Goal: Information Seeking & Learning: Check status

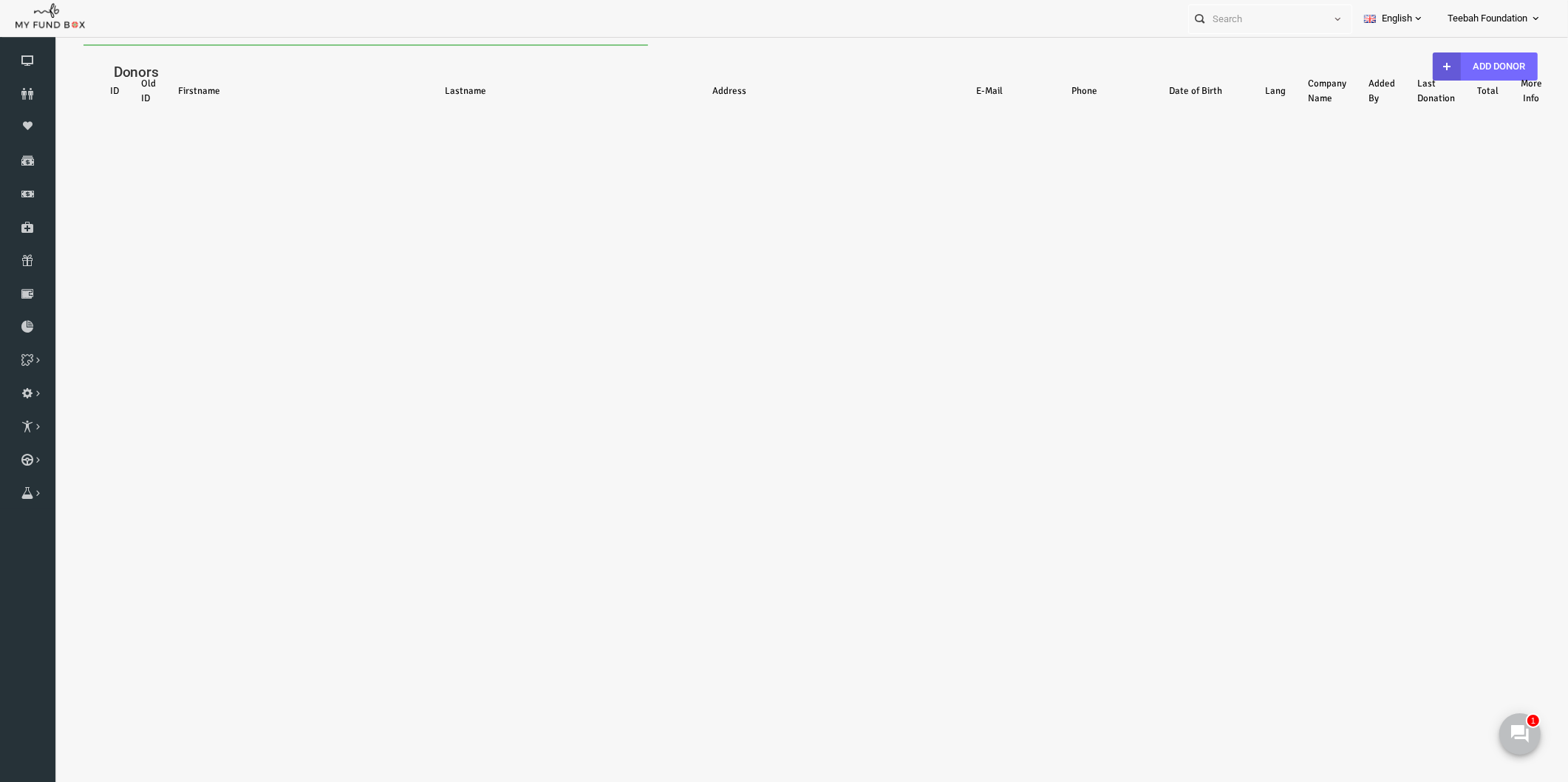
select select "100"
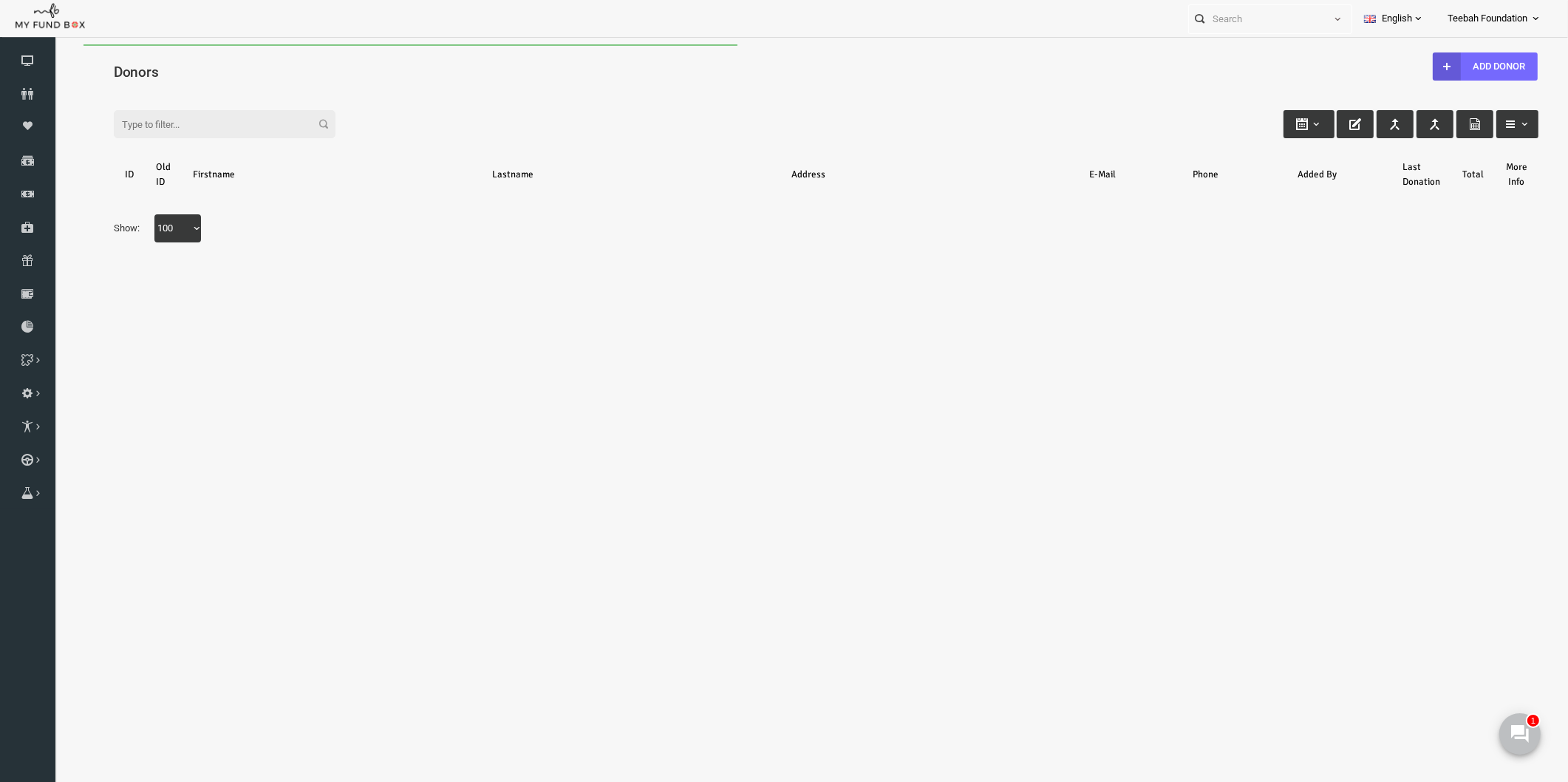
click at [255, 69] on h4 "Donors" at bounding box center [804, 72] width 1440 height 21
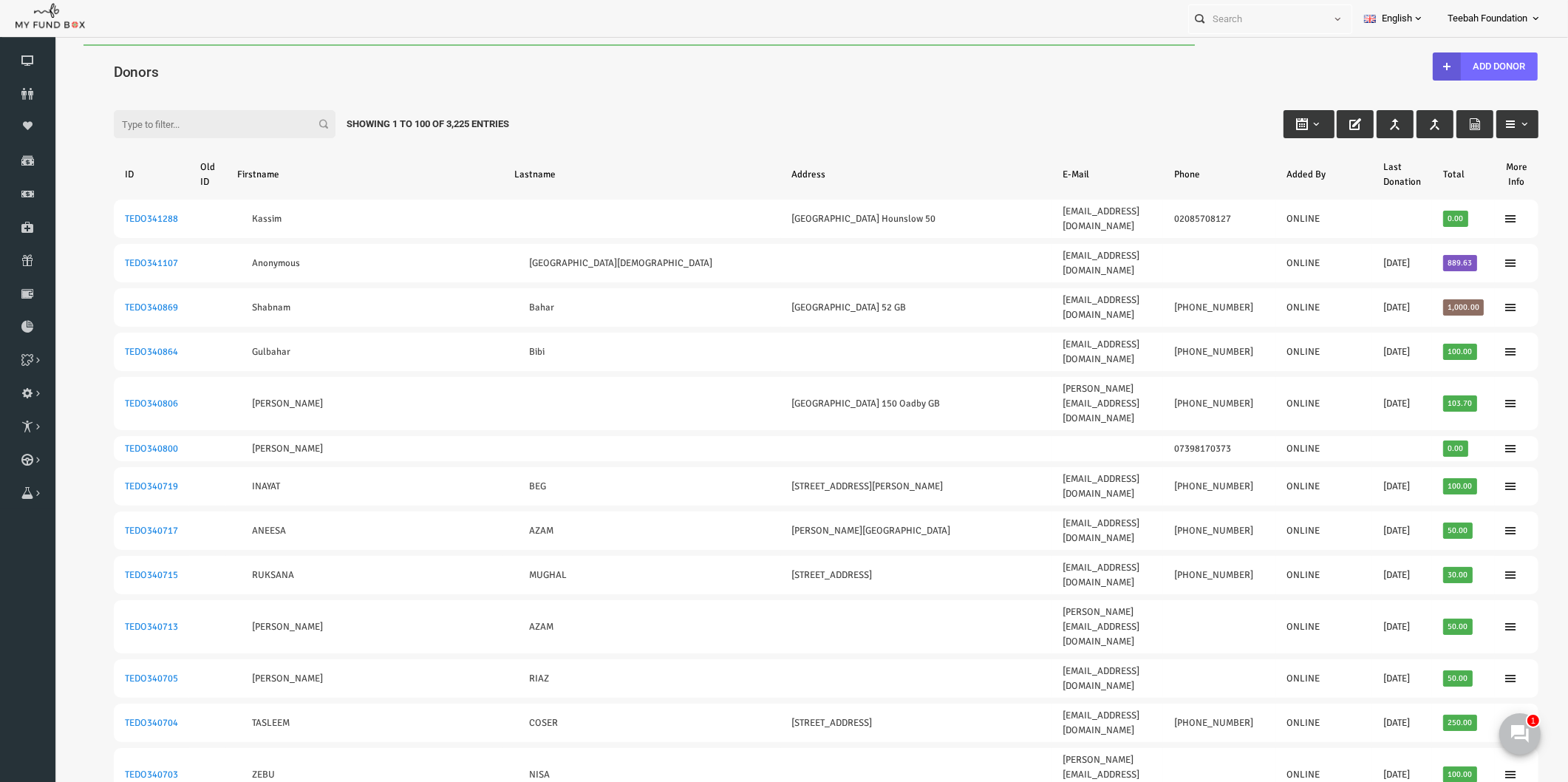
click at [218, 127] on input "Filter:" at bounding box center [195, 124] width 222 height 28
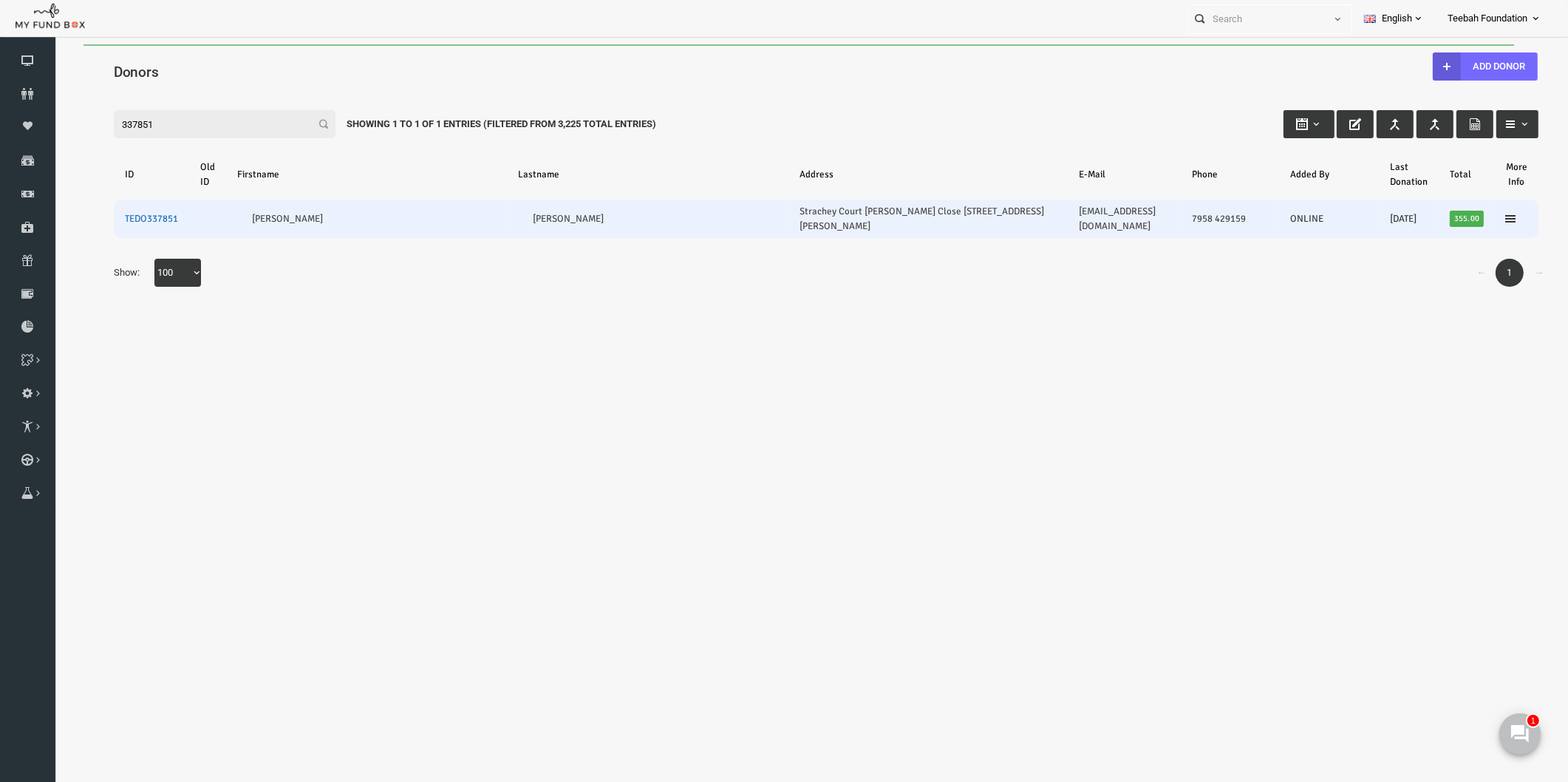
type input "337851"
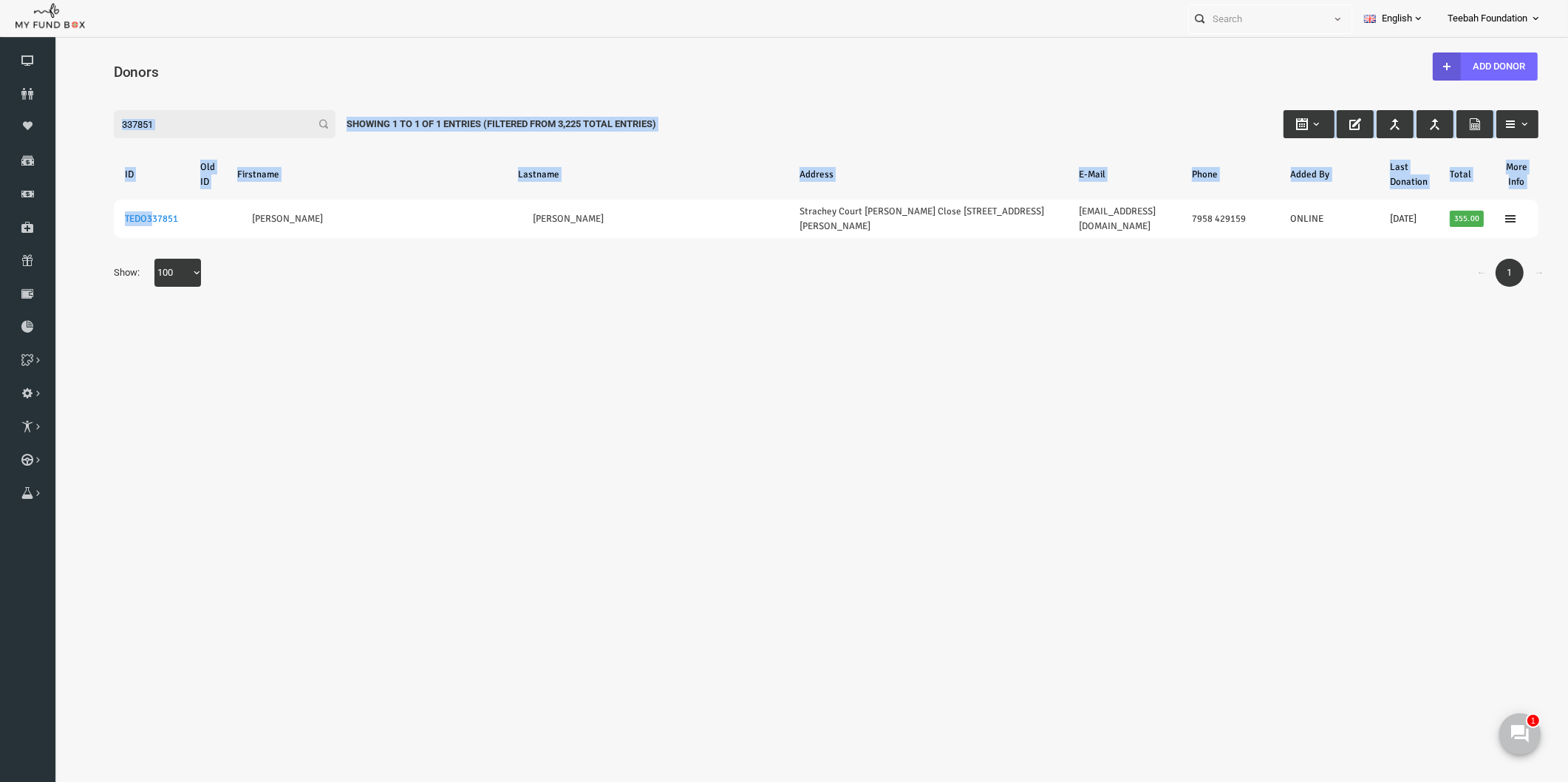
drag, startPoint x: 124, startPoint y: 211, endPoint x: 95, endPoint y: 355, distance: 146.9
click at [99, 348] on body "Donor Not Found Beneficiary Not Found Partner Not Found!!!! Please Fill out thi…" at bounding box center [795, 426] width 1484 height 764
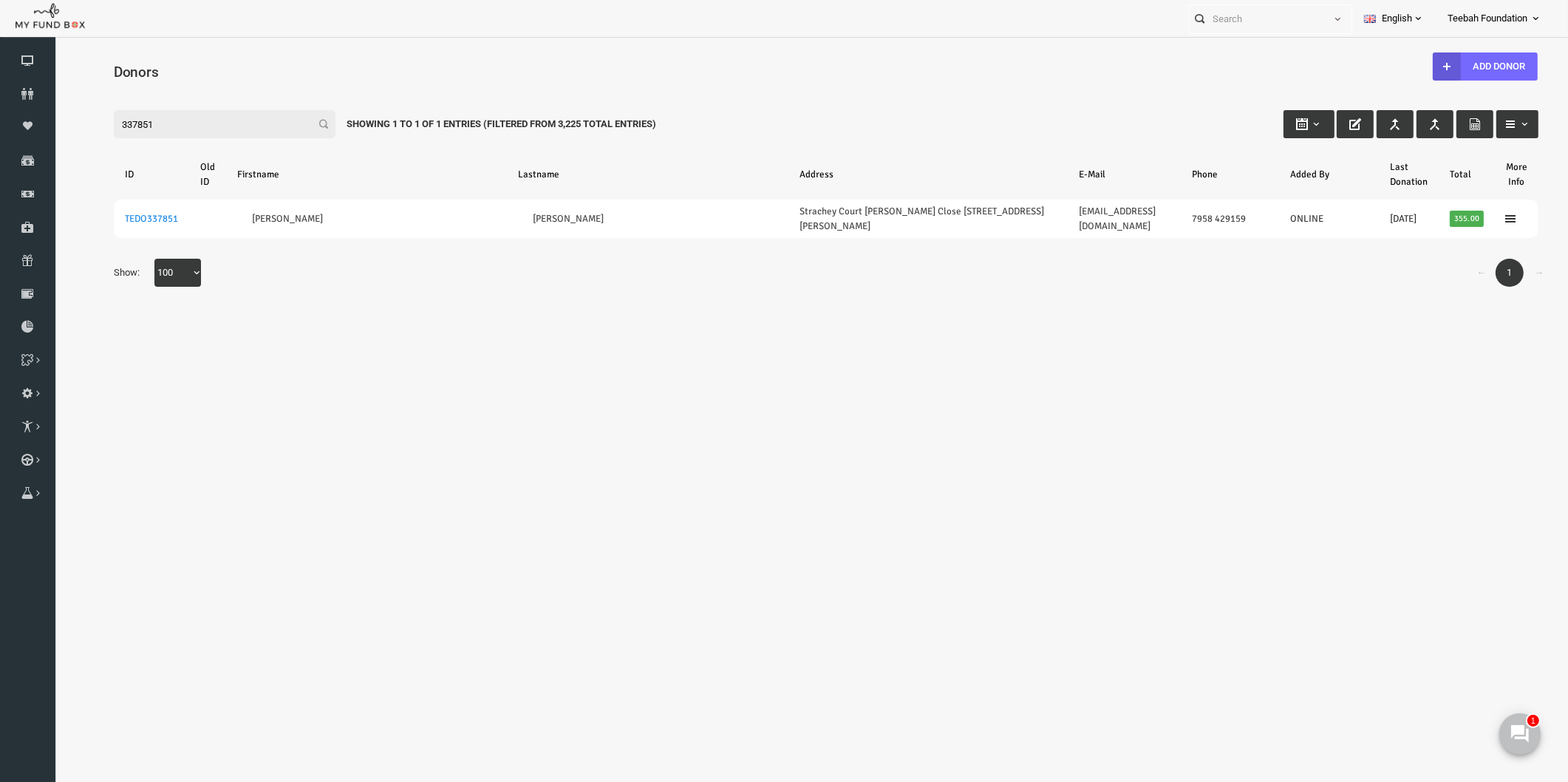
click at [227, 421] on body "Donor Not Found Beneficiary Not Found Partner Not Found!!!! Please Fill out thi…" at bounding box center [795, 426] width 1484 height 764
click at [269, 292] on div "Search: By ID: Note :ID should be atleast 5 digits By Name: Note :Name should b…" at bounding box center [795, 196] width 1484 height 241
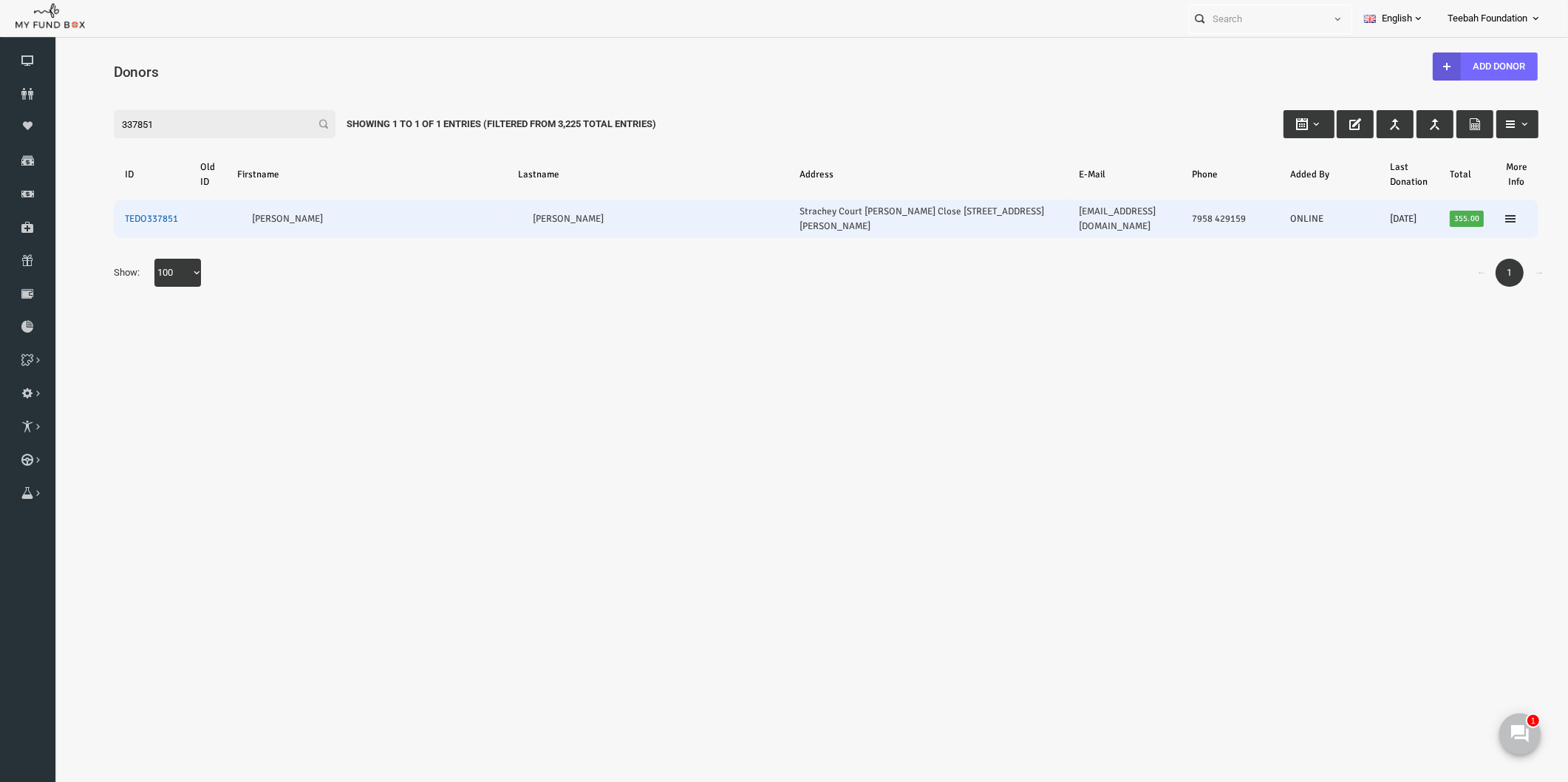
click at [107, 213] on link "TEDO337851" at bounding box center [121, 219] width 53 height 12
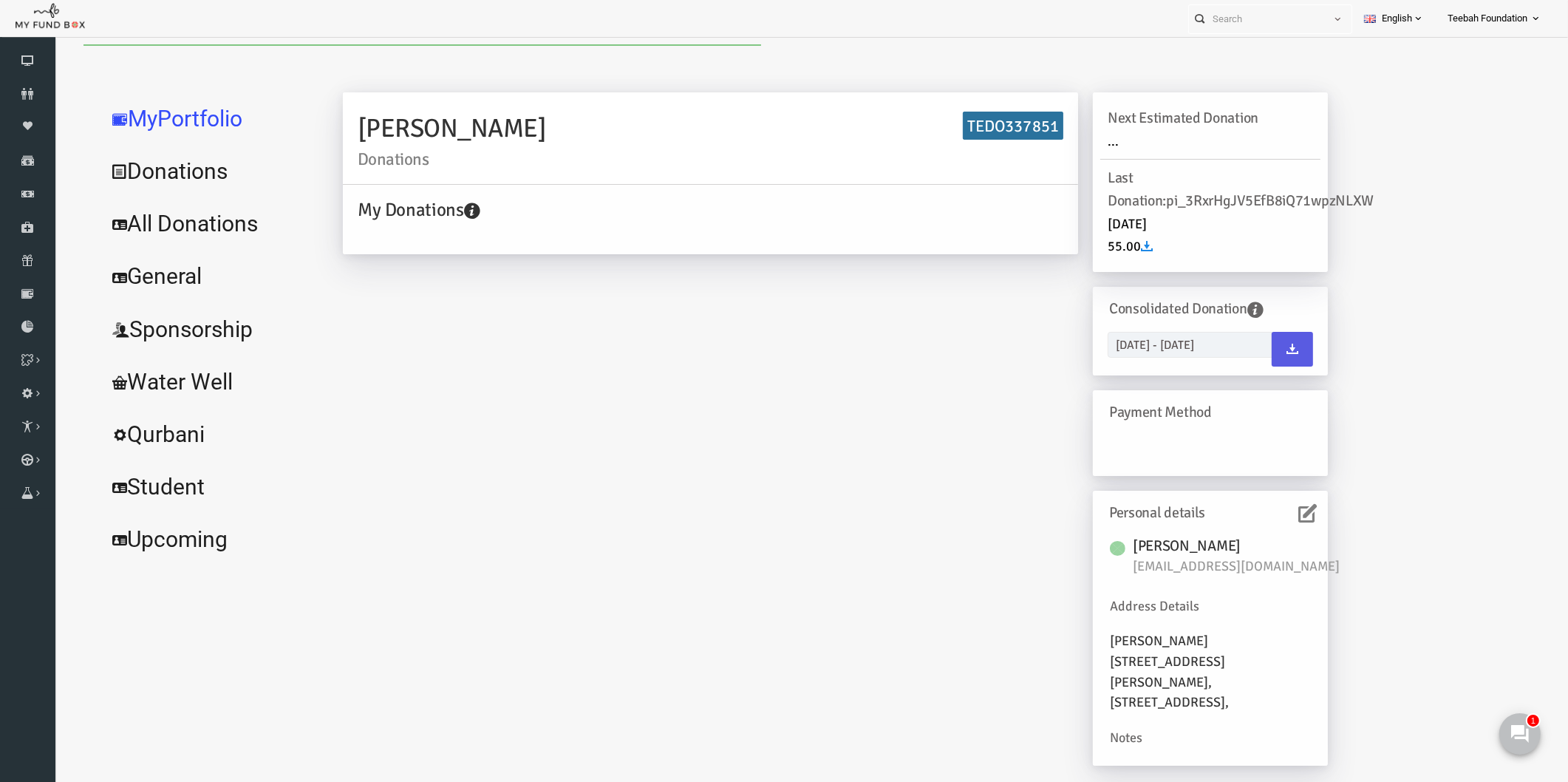
click at [203, 227] on link "All Donations" at bounding box center [180, 224] width 222 height 53
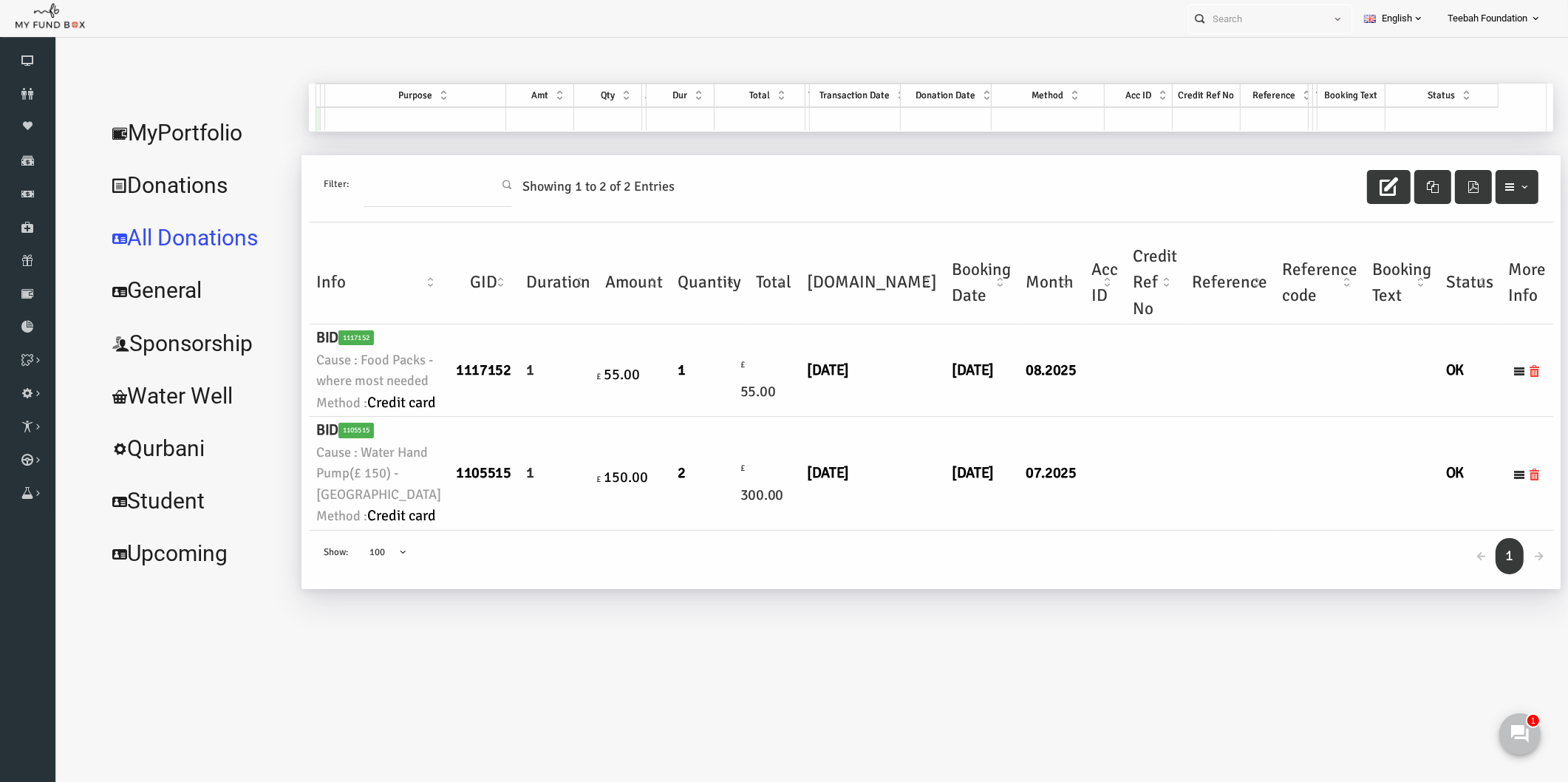
click at [770, 417] on td "[DATE]" at bounding box center [842, 370] width 145 height 92
click at [1054, 508] on td at bounding box center [1074, 473] width 41 height 113
click at [178, 135] on link "MyPortfolio" at bounding box center [166, 133] width 195 height 53
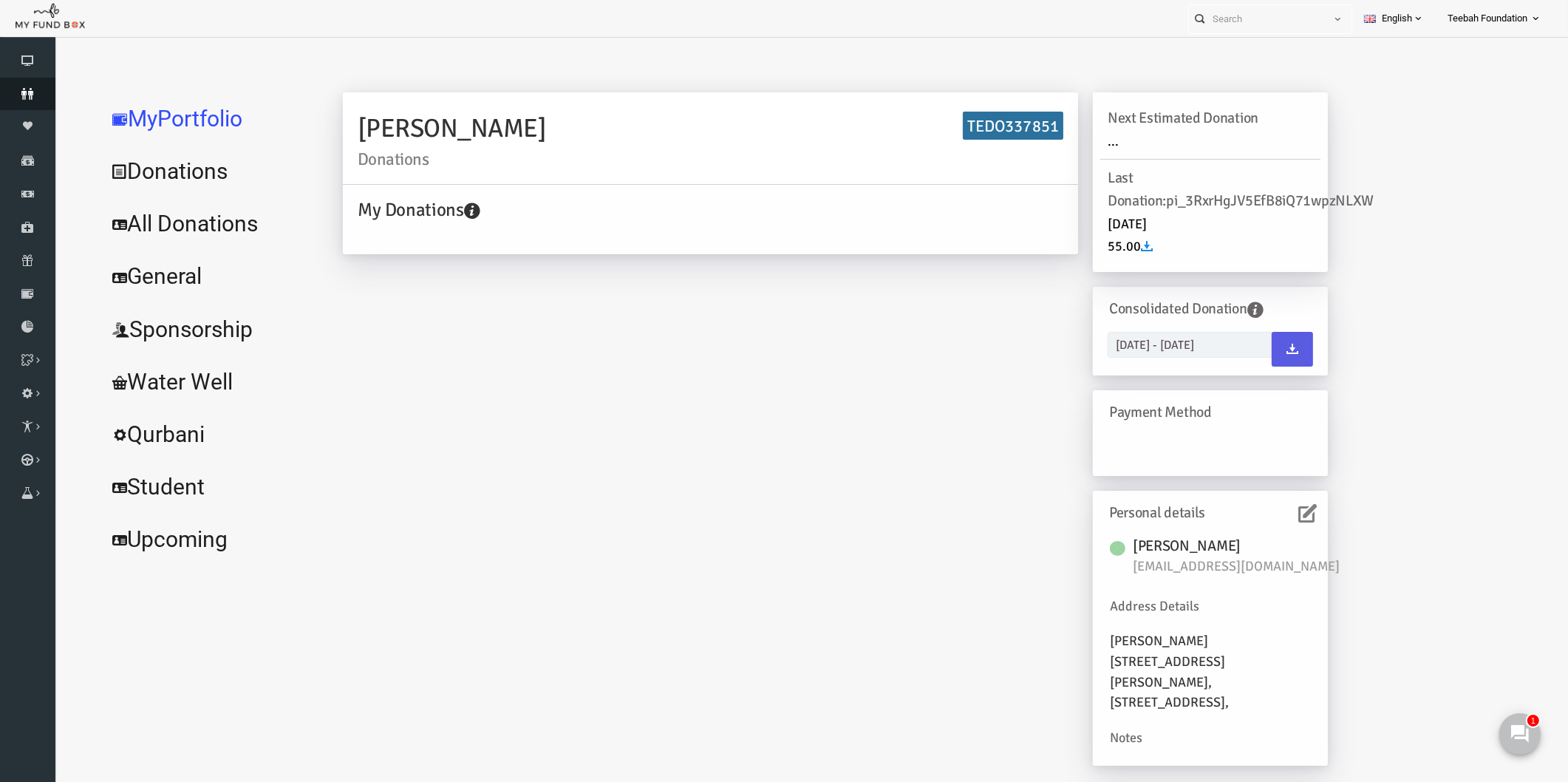
click at [27, 102] on link "Donors" at bounding box center [27, 94] width 55 height 33
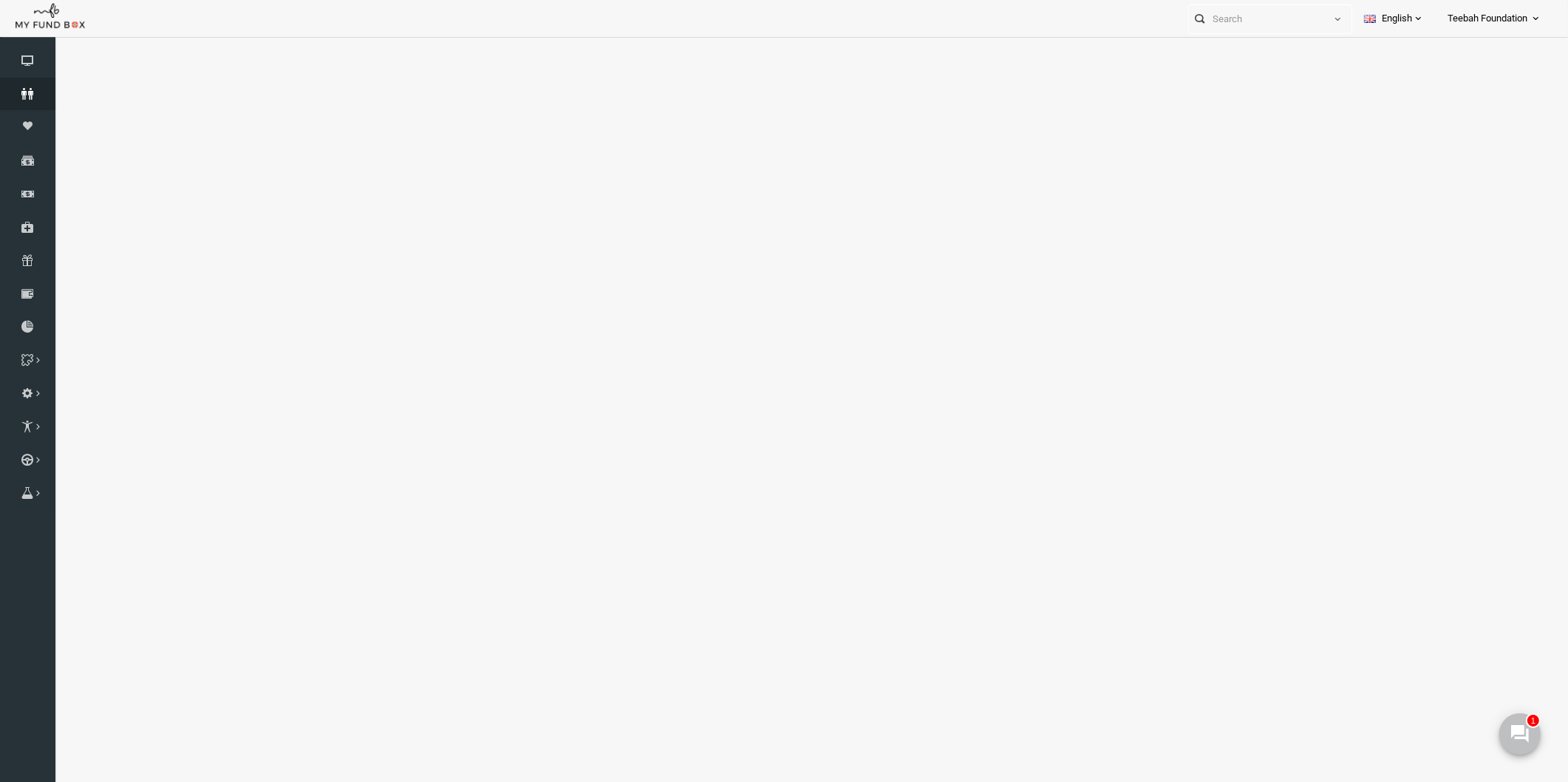
select select "100"
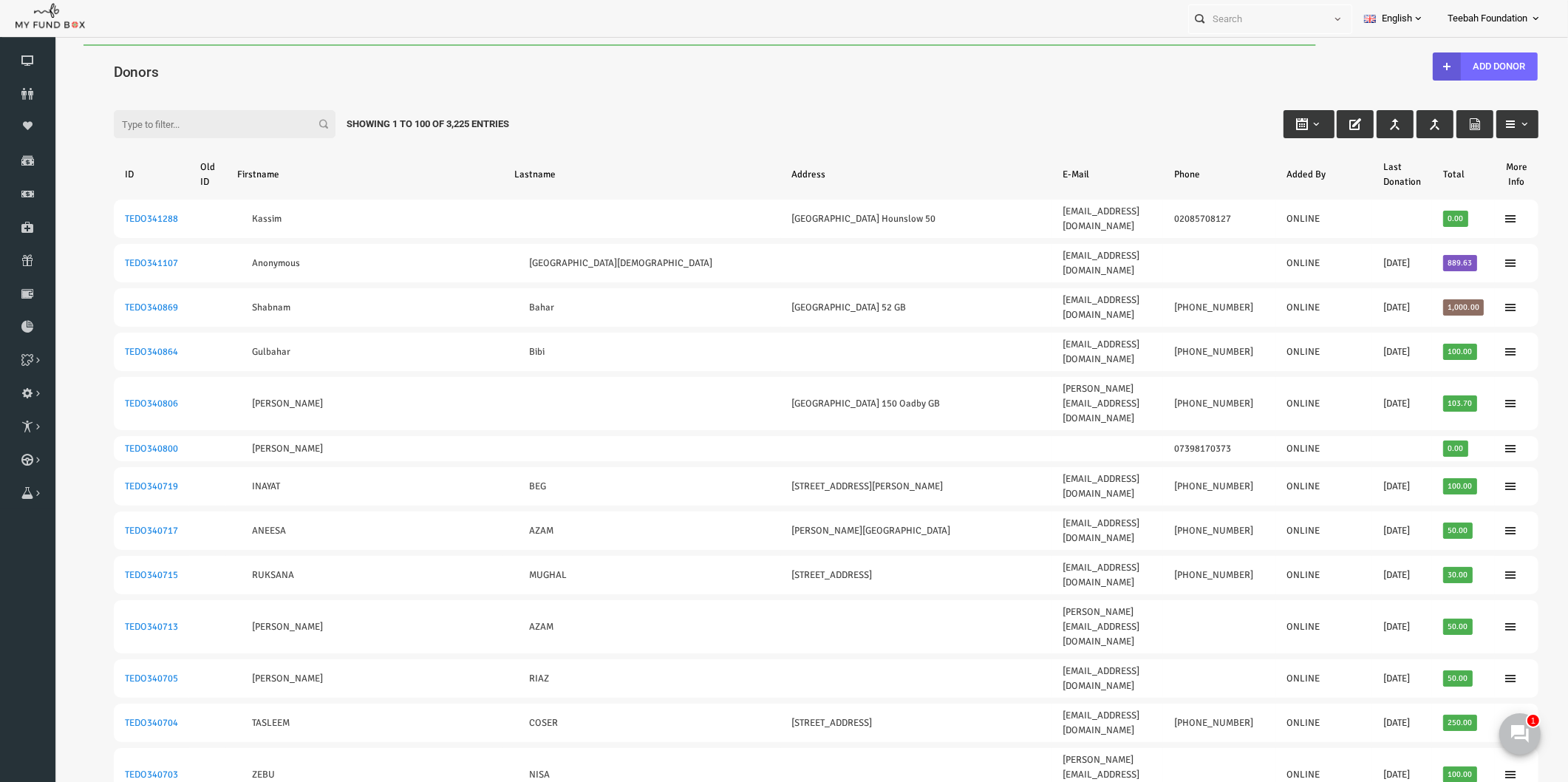
drag, startPoint x: 217, startPoint y: 130, endPoint x: 199, endPoint y: 89, distance: 44.8
click at [215, 129] on input "Filter:" at bounding box center [195, 124] width 222 height 28
click at [202, 126] on input "Filter:" at bounding box center [195, 124] width 222 height 28
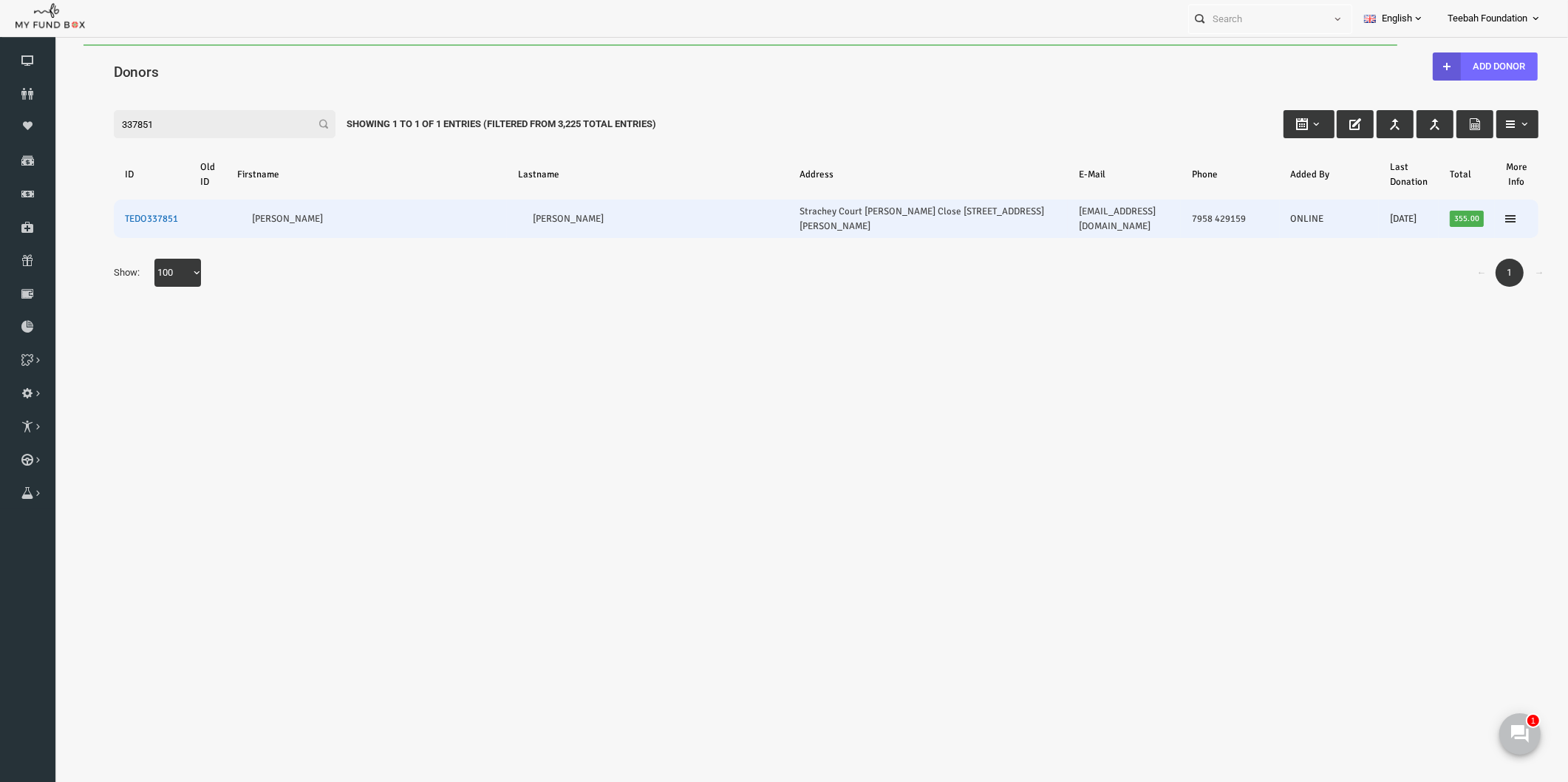
type input "337851"
click at [111, 213] on link "TEDO337851" at bounding box center [121, 219] width 53 height 12
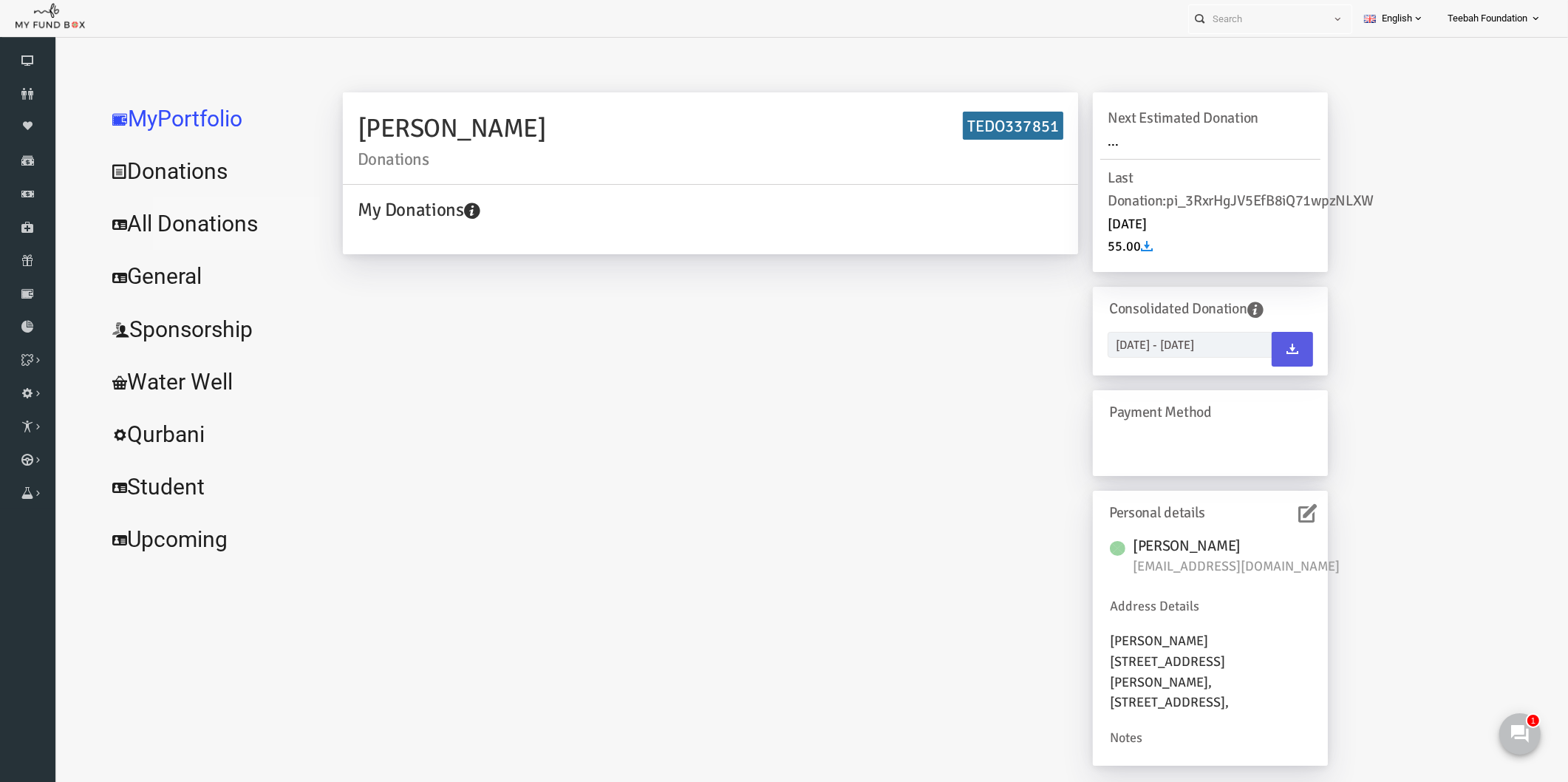
click at [160, 227] on link "All Donations" at bounding box center [180, 224] width 222 height 53
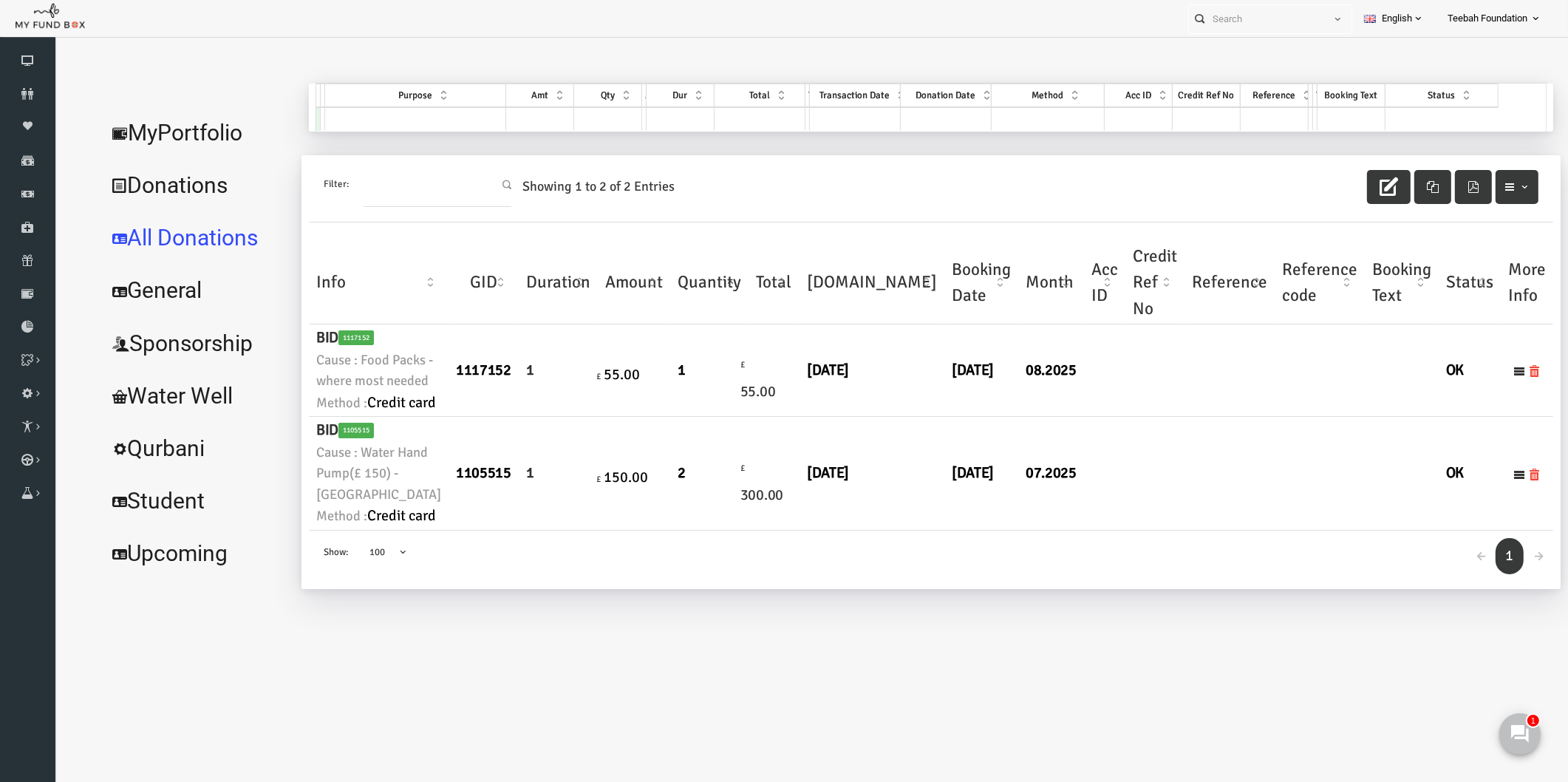
click at [205, 136] on link "MyPortfolio" at bounding box center [166, 133] width 195 height 53
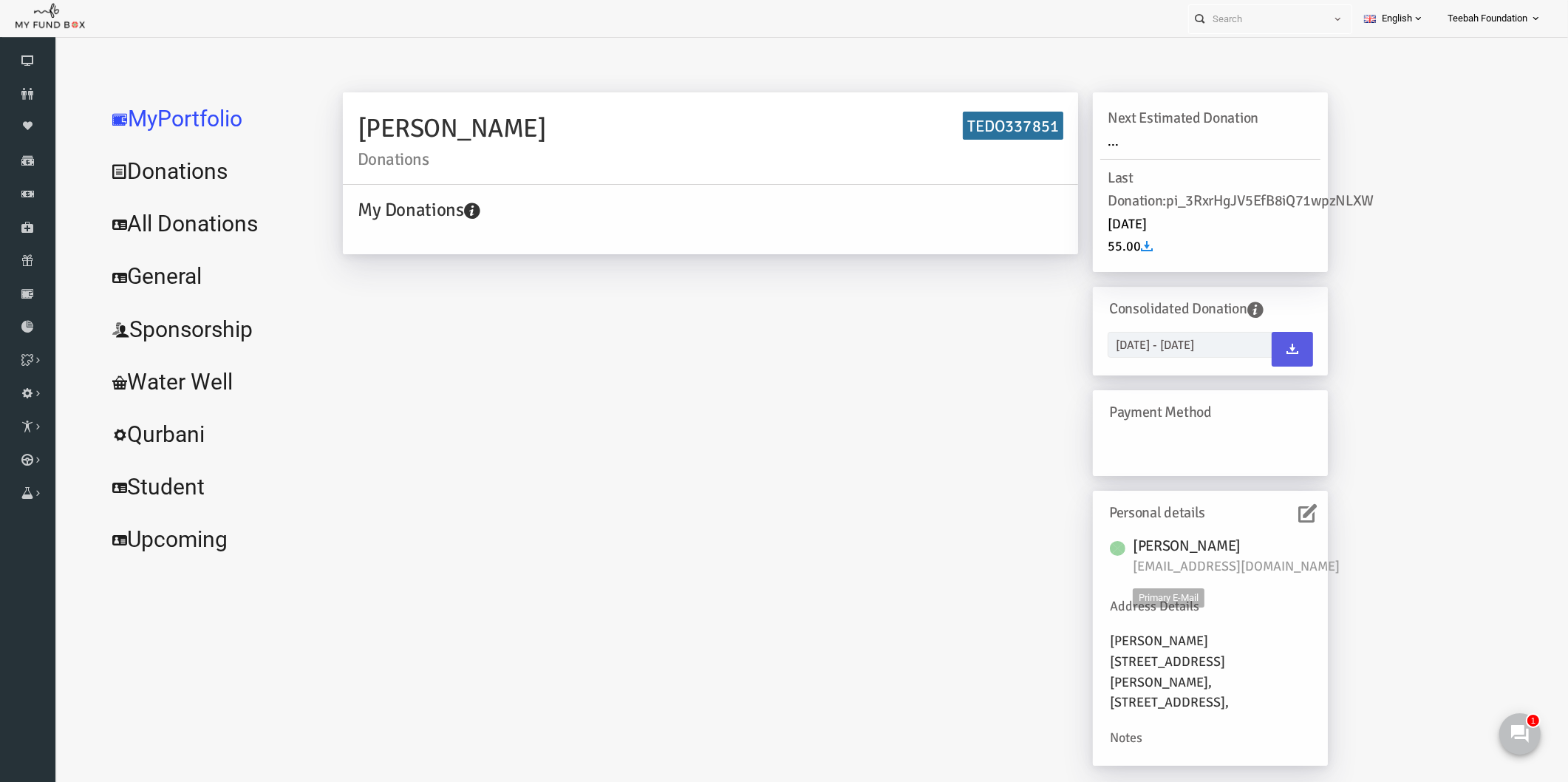
click at [1151, 567] on span "[EMAIL_ADDRESS][DOMAIN_NAME]" at bounding box center [1214, 567] width 222 height 21
copy div "[EMAIL_ADDRESS][DOMAIN_NAME]"
